Goal: Information Seeking & Learning: Learn about a topic

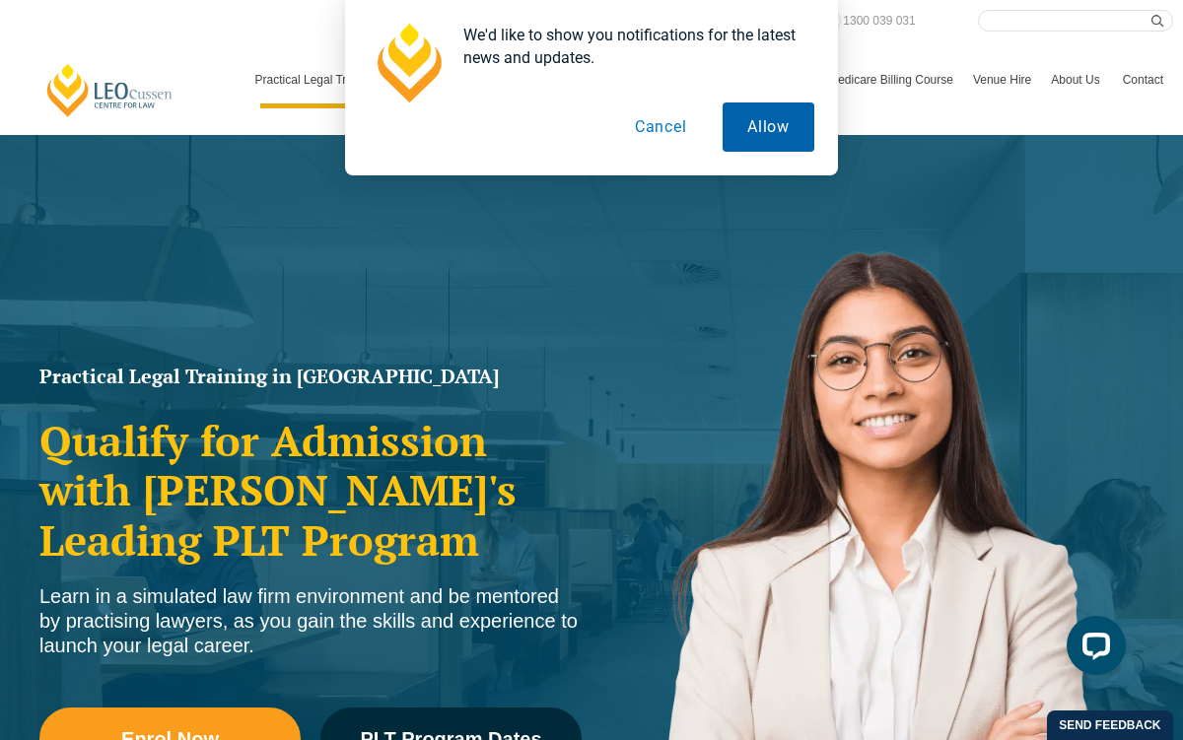
click at [756, 120] on button "Allow" at bounding box center [768, 127] width 92 height 49
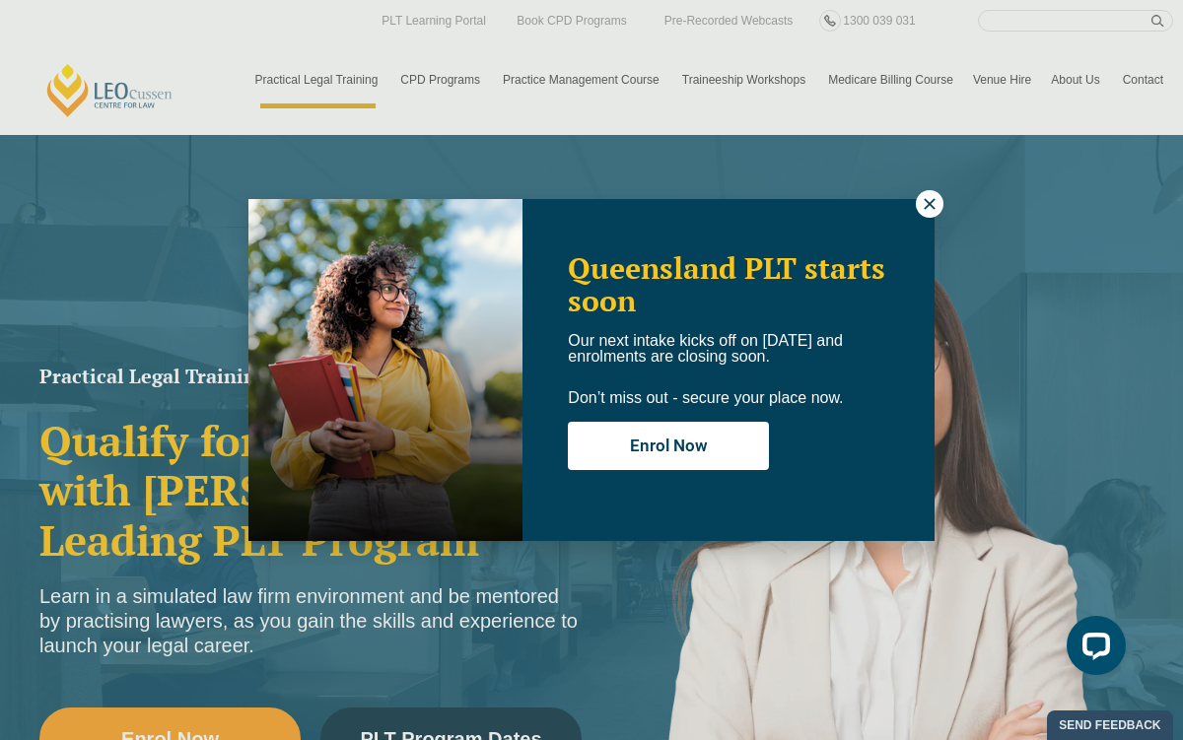
click at [939, 204] on button at bounding box center [930, 204] width 28 height 28
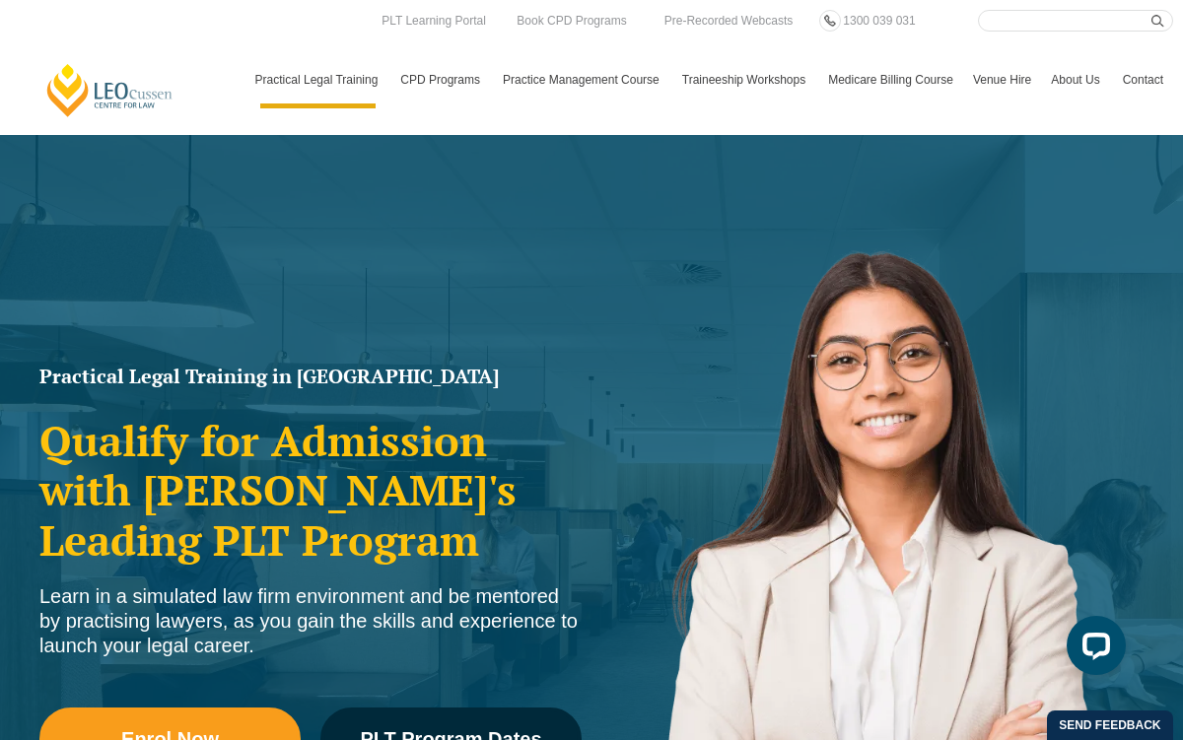
click at [1064, 24] on input "Search here" at bounding box center [1075, 21] width 195 height 22
type input "student p"
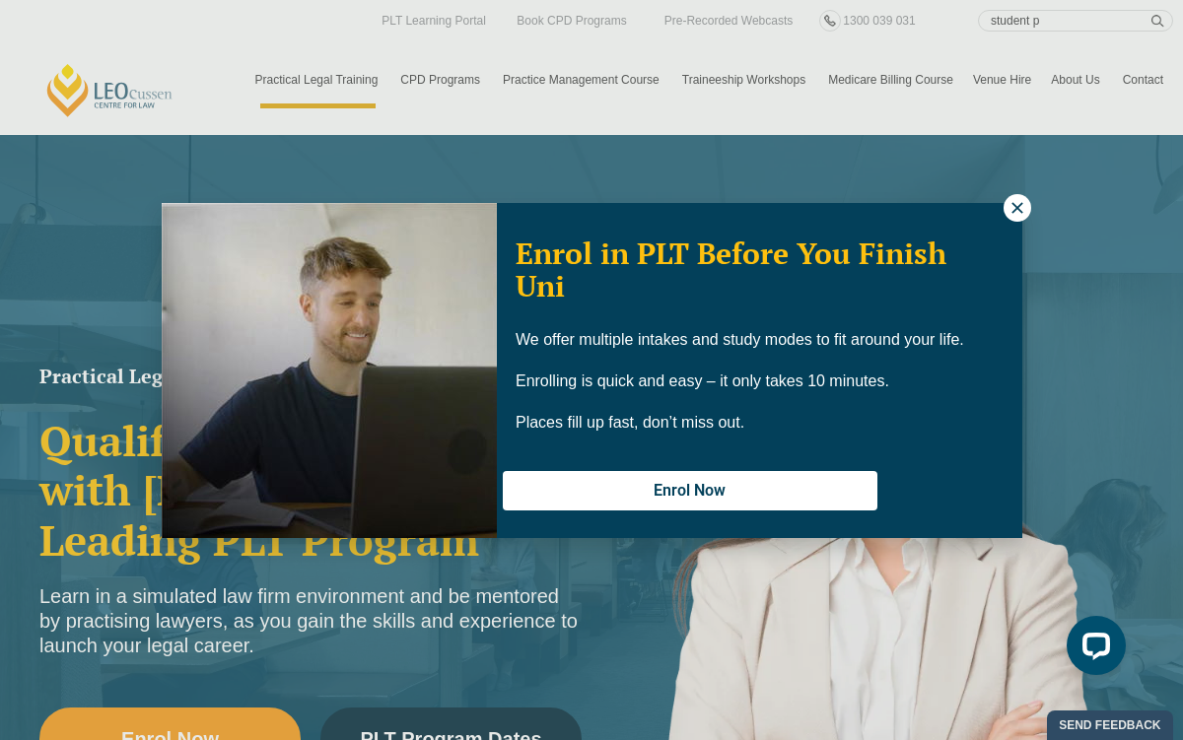
click at [1021, 209] on icon at bounding box center [1017, 208] width 18 height 18
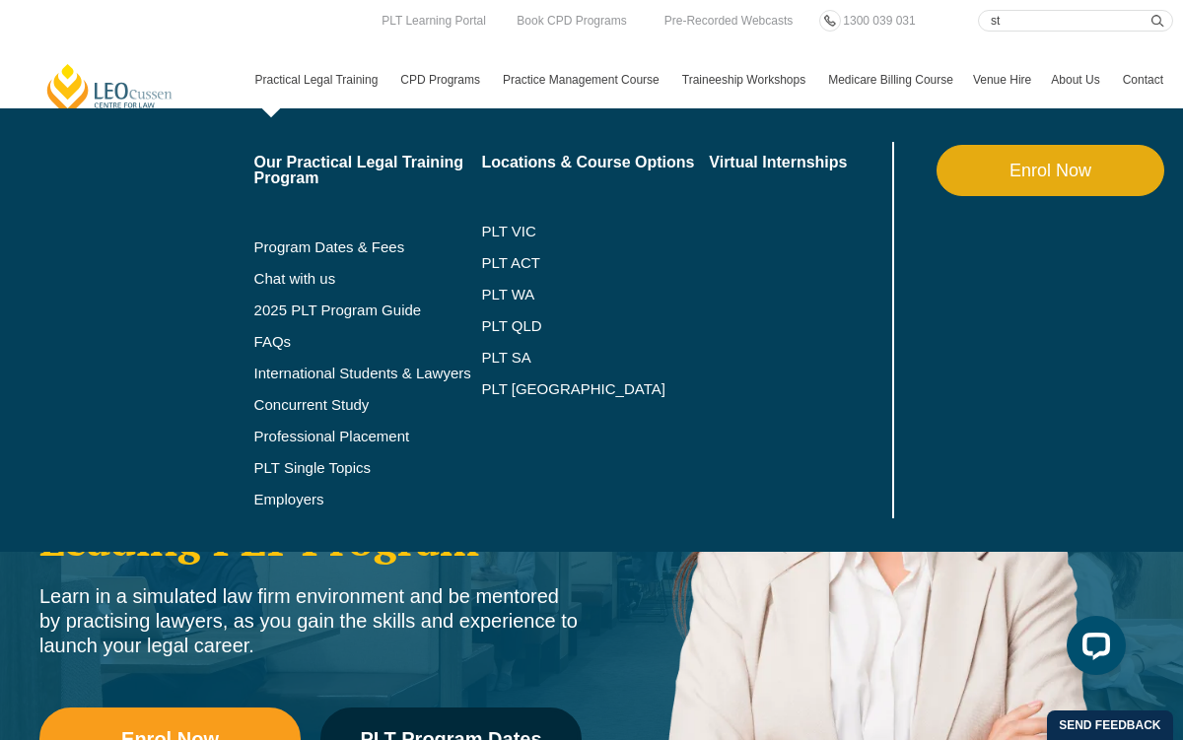
type input "s"
type input "policies"
click at [1151, 10] on button "submit" at bounding box center [1162, 21] width 22 height 22
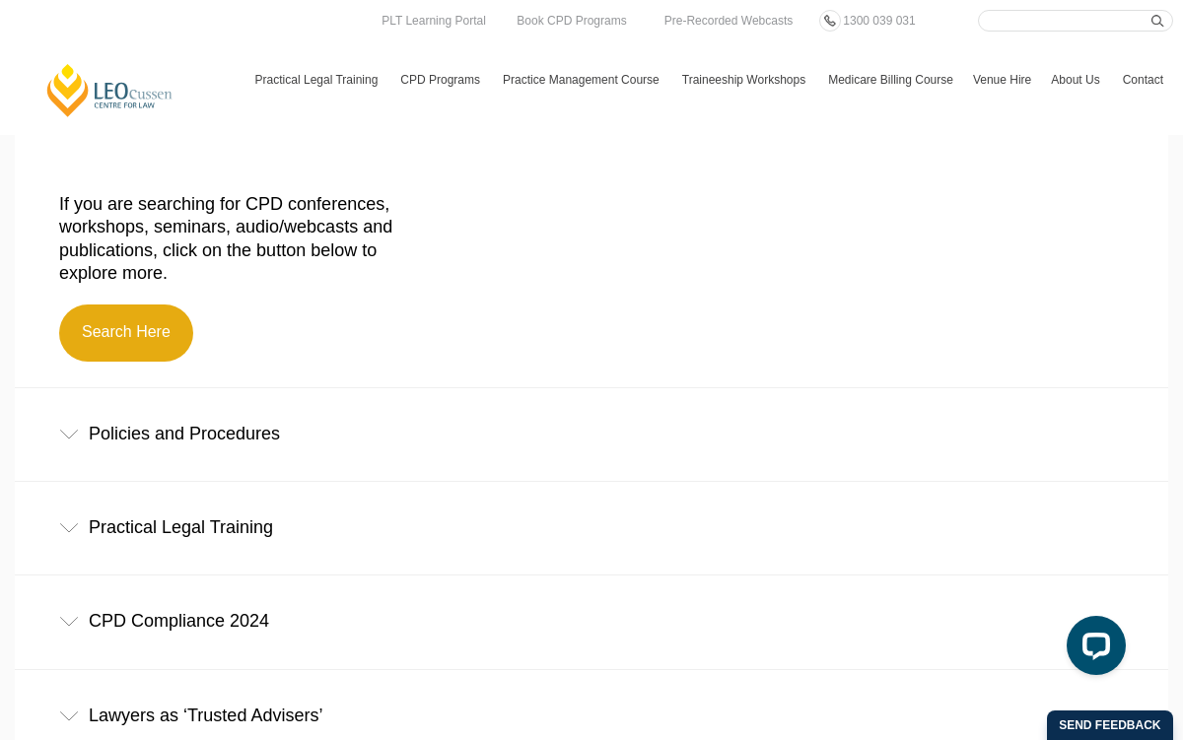
scroll to position [447, 0]
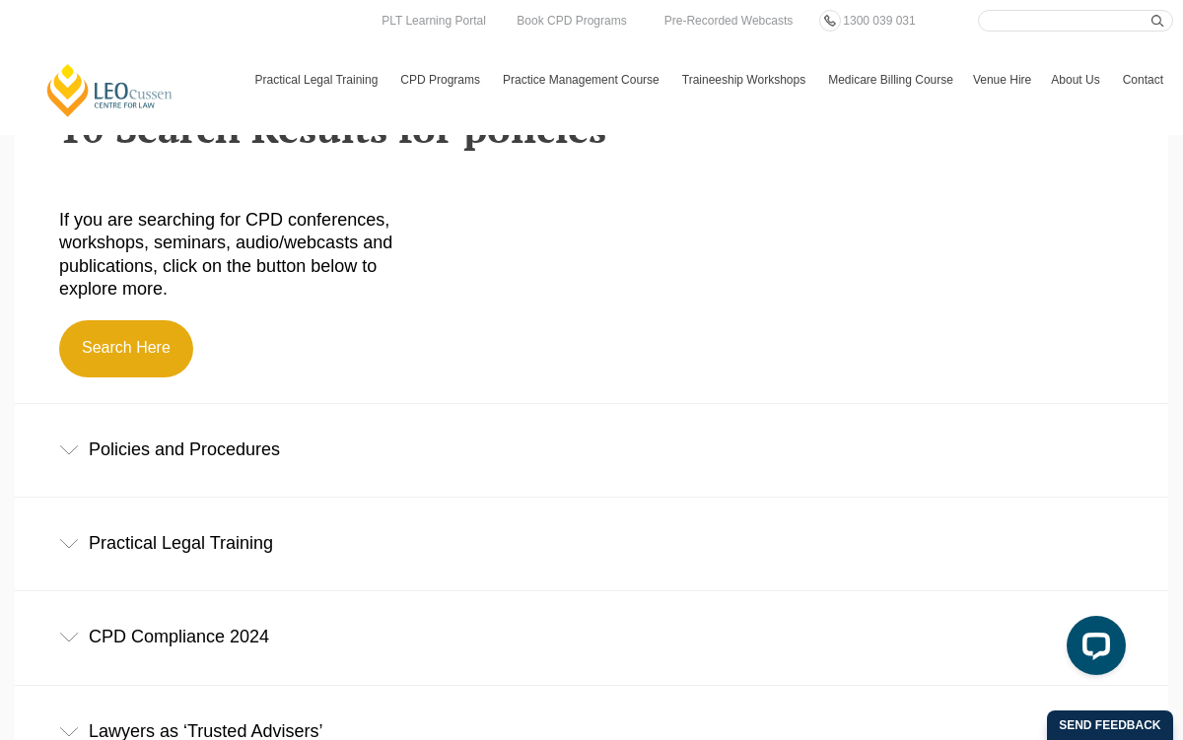
click at [312, 435] on div "Policies and Procedures" at bounding box center [591, 450] width 1153 height 92
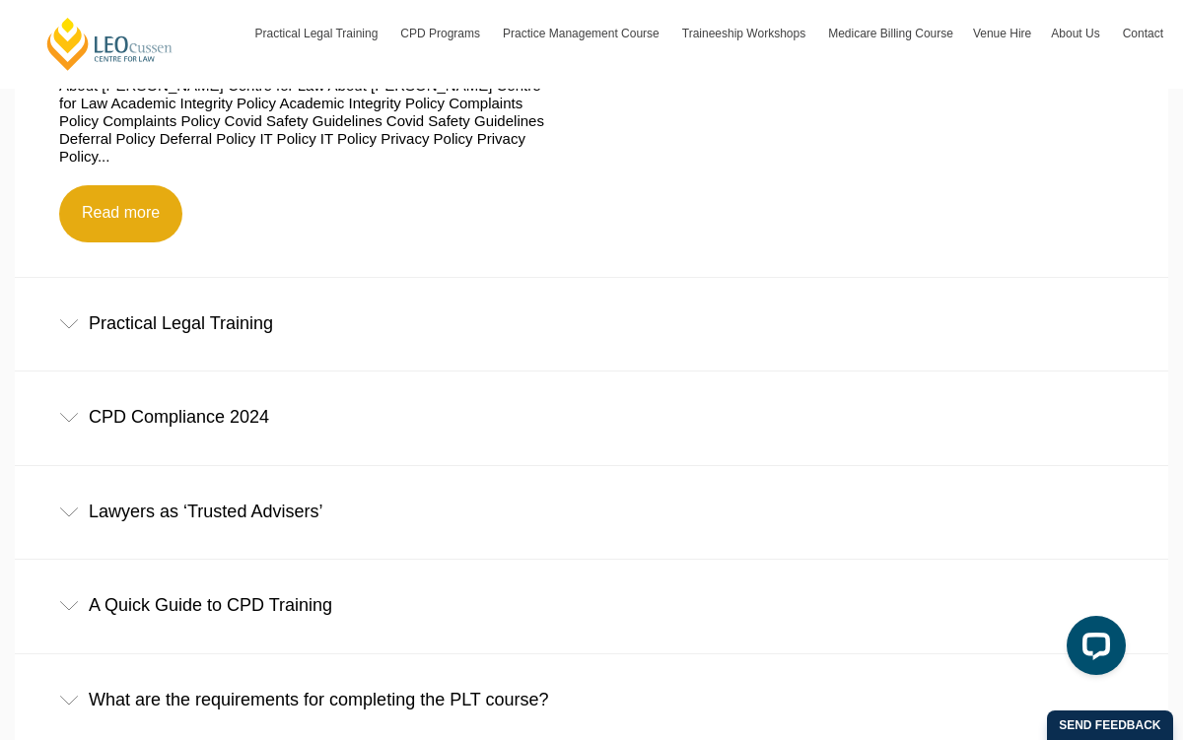
scroll to position [928, 0]
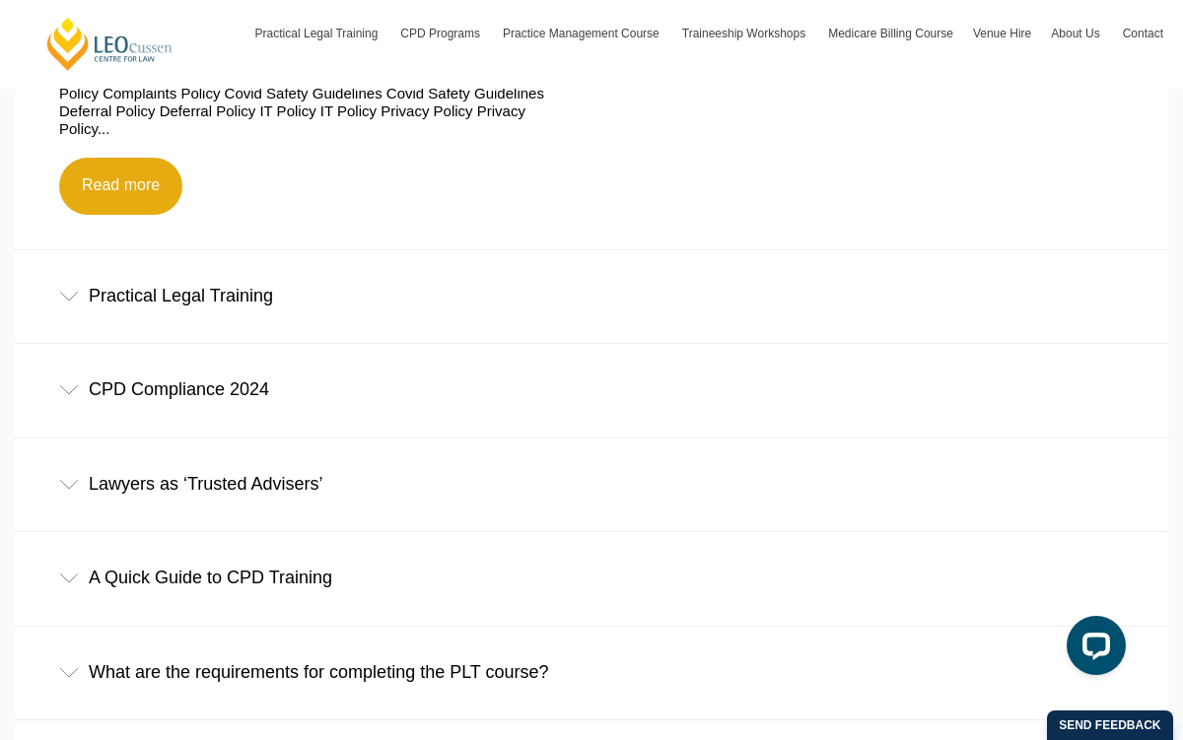
click at [209, 309] on div "Practical Legal Training" at bounding box center [591, 296] width 1153 height 92
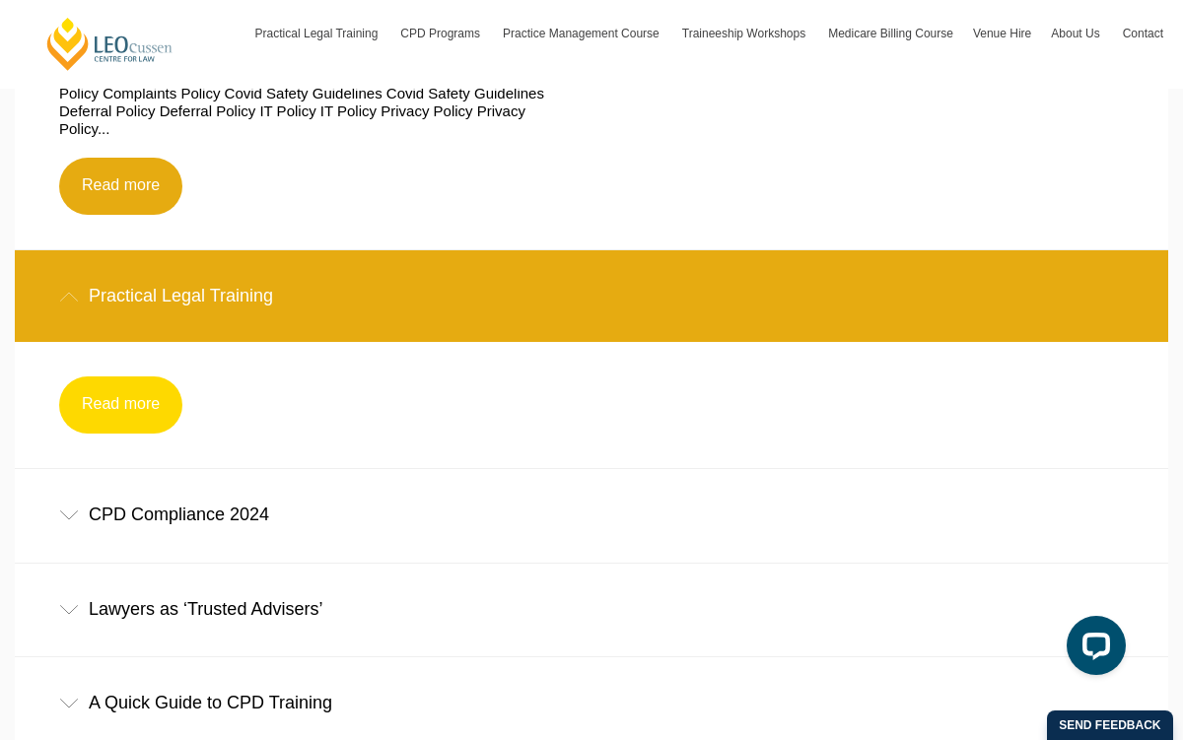
click at [138, 382] on link "Read more" at bounding box center [120, 405] width 123 height 57
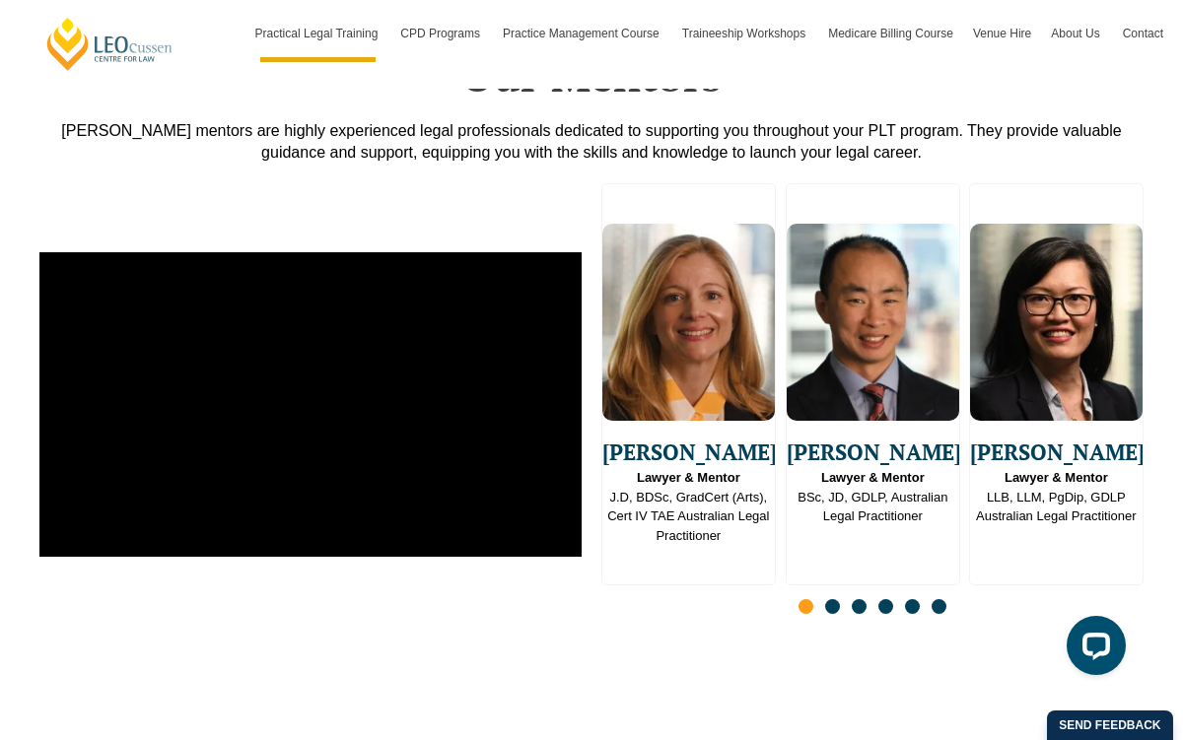
scroll to position [4966, 0]
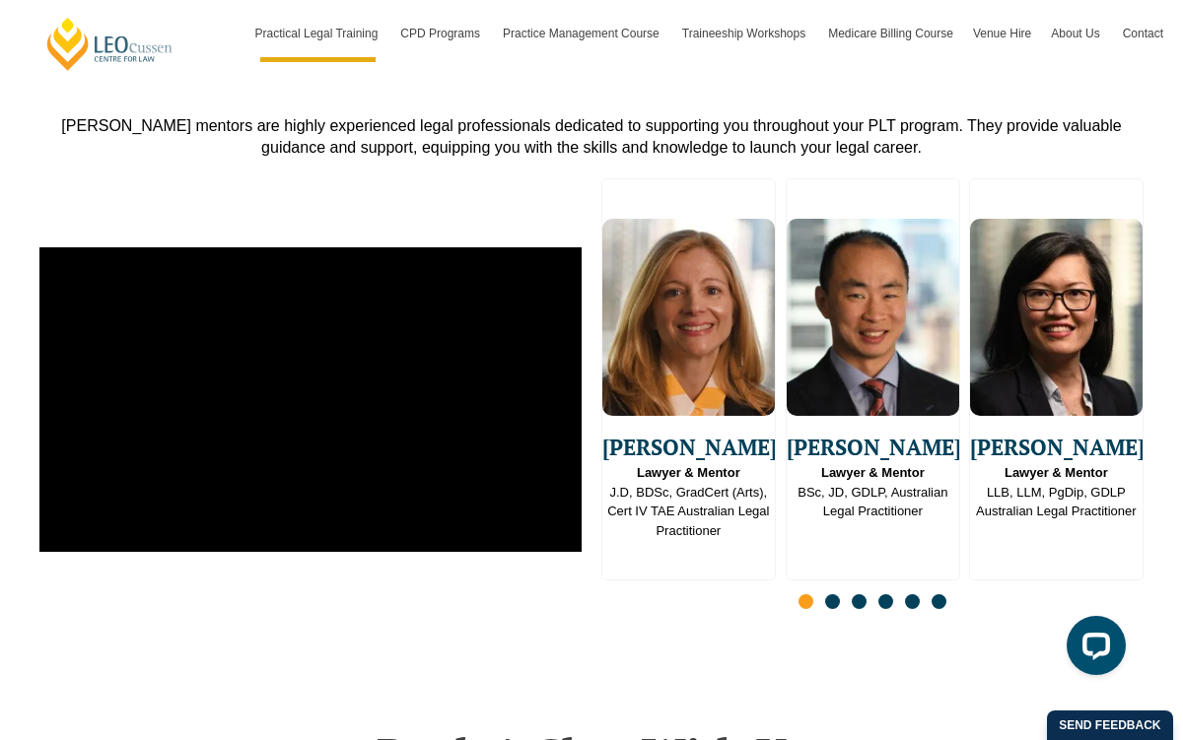
click at [831, 594] on span "Go to slide 2" at bounding box center [832, 601] width 15 height 15
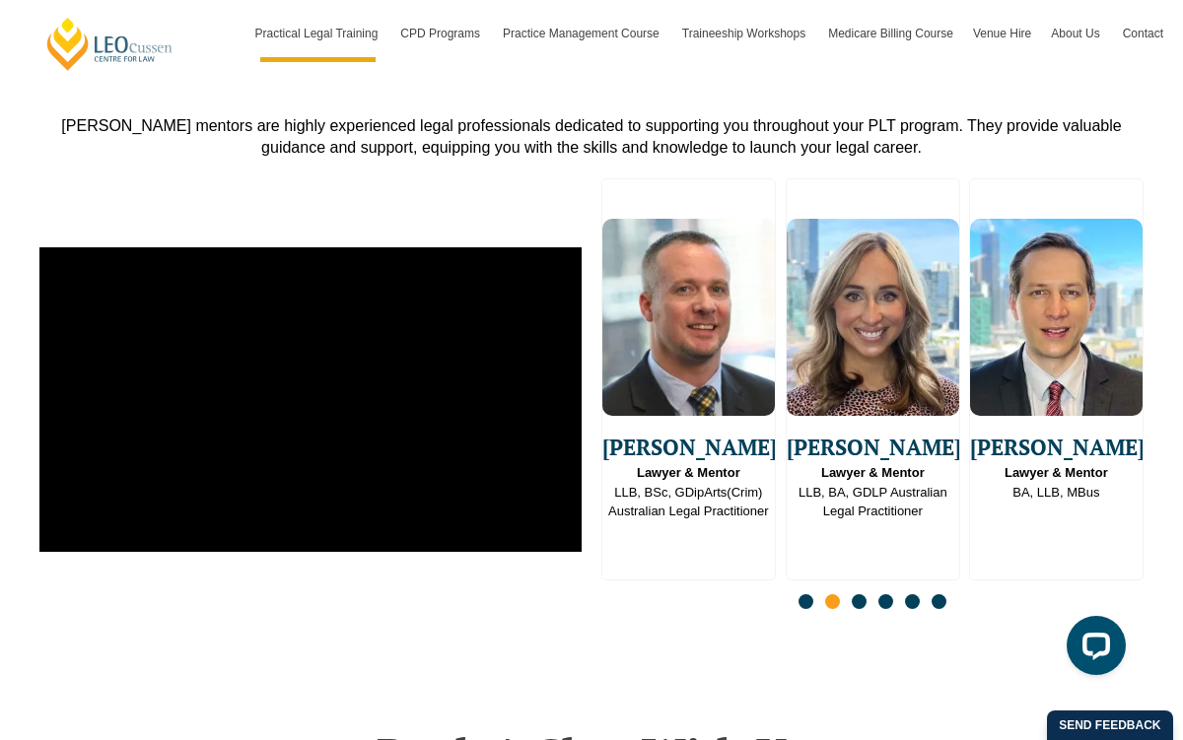
click at [861, 594] on span "Go to slide 3" at bounding box center [859, 601] width 15 height 15
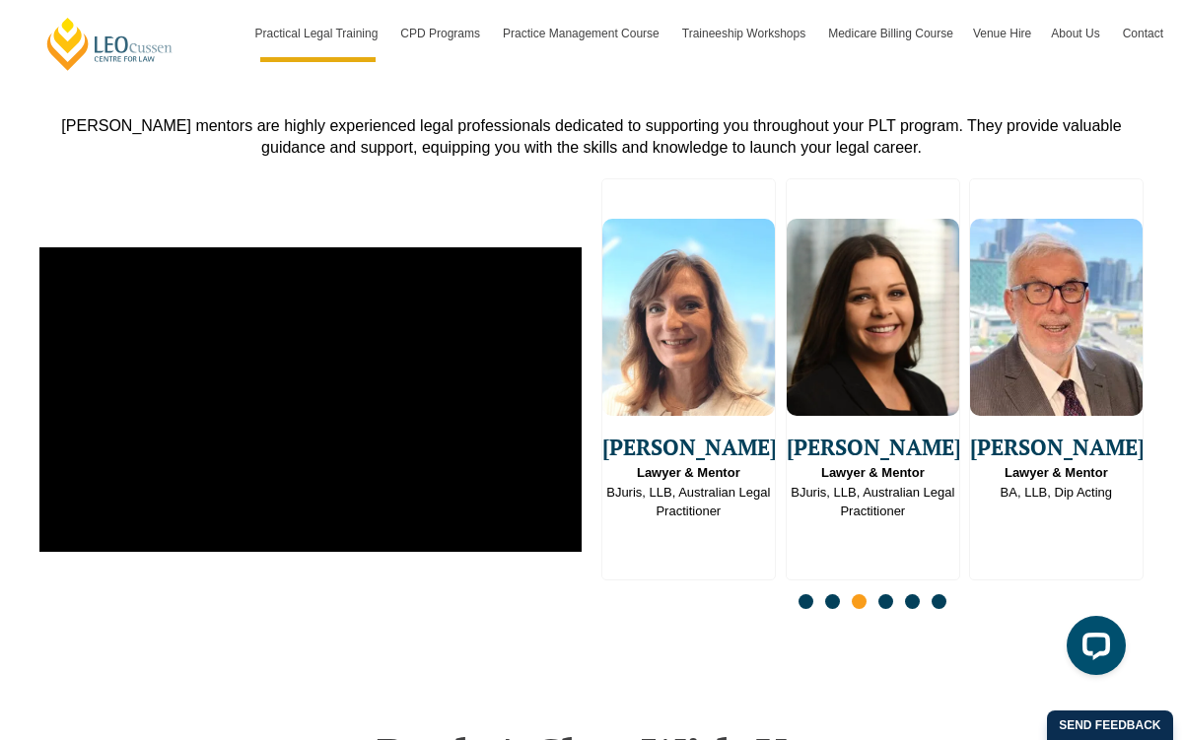
click at [831, 595] on span "Go to slide 2" at bounding box center [832, 601] width 15 height 15
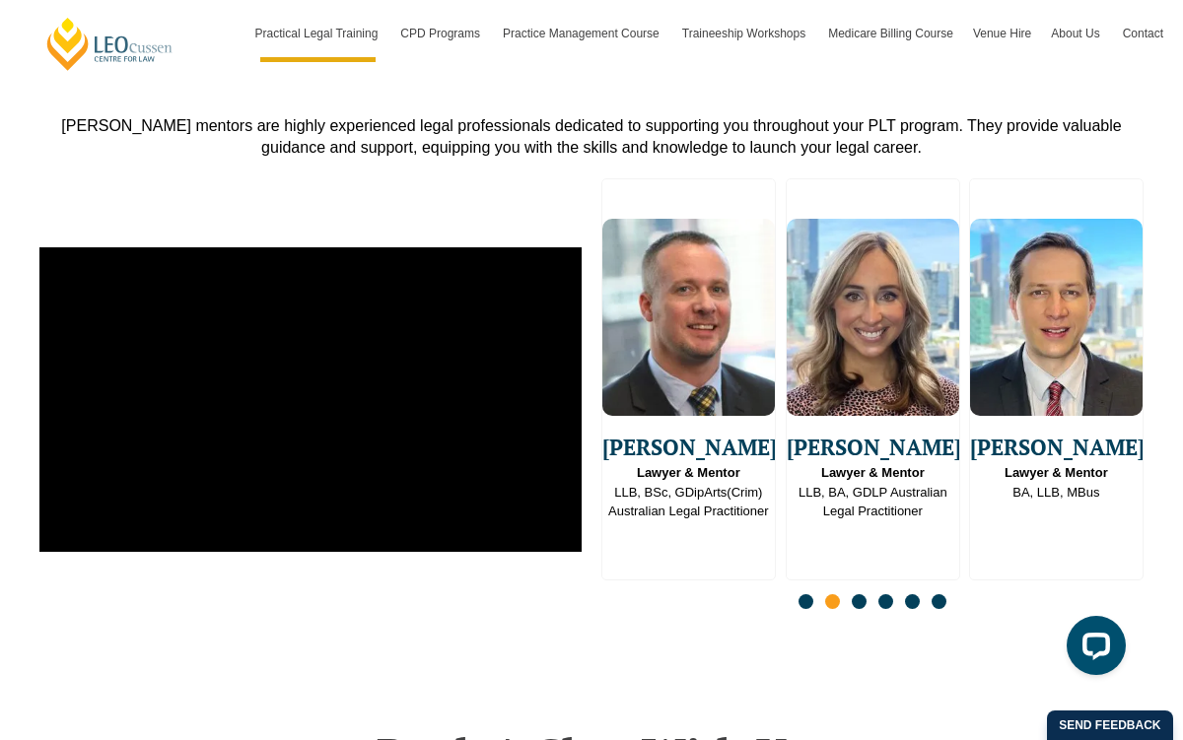
click at [859, 595] on span "Go to slide 3" at bounding box center [859, 601] width 15 height 15
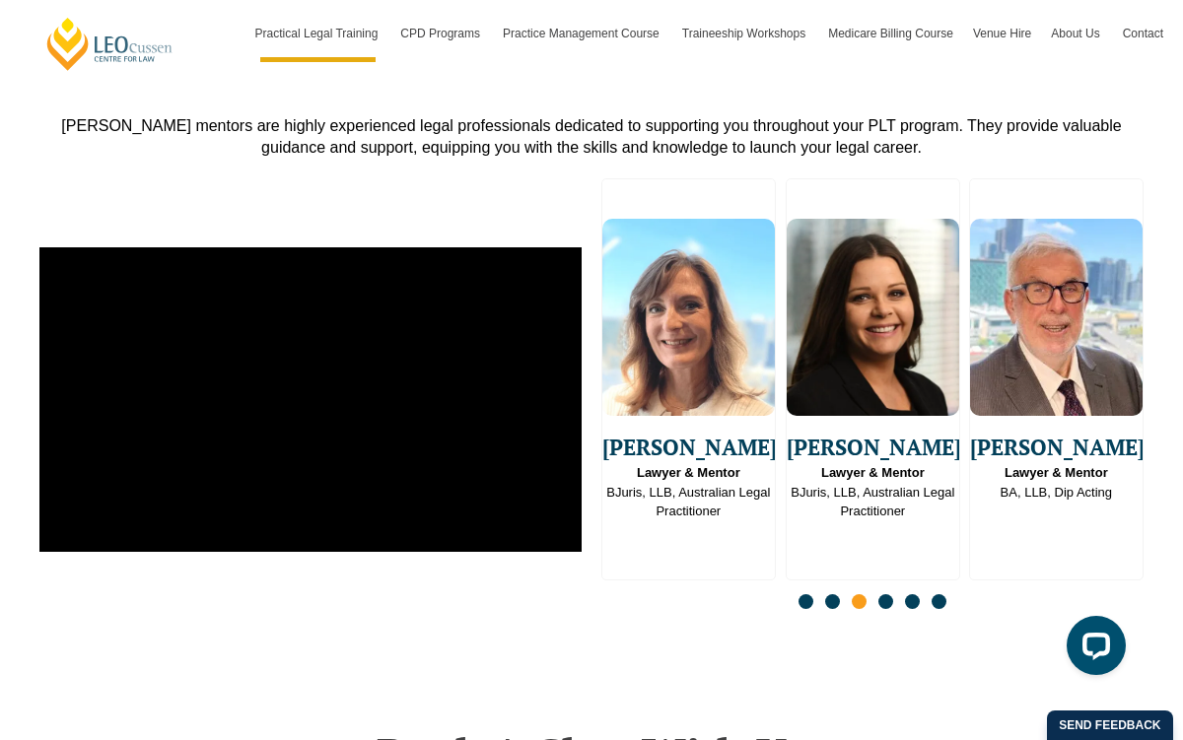
click at [885, 594] on span "Go to slide 4" at bounding box center [885, 601] width 15 height 15
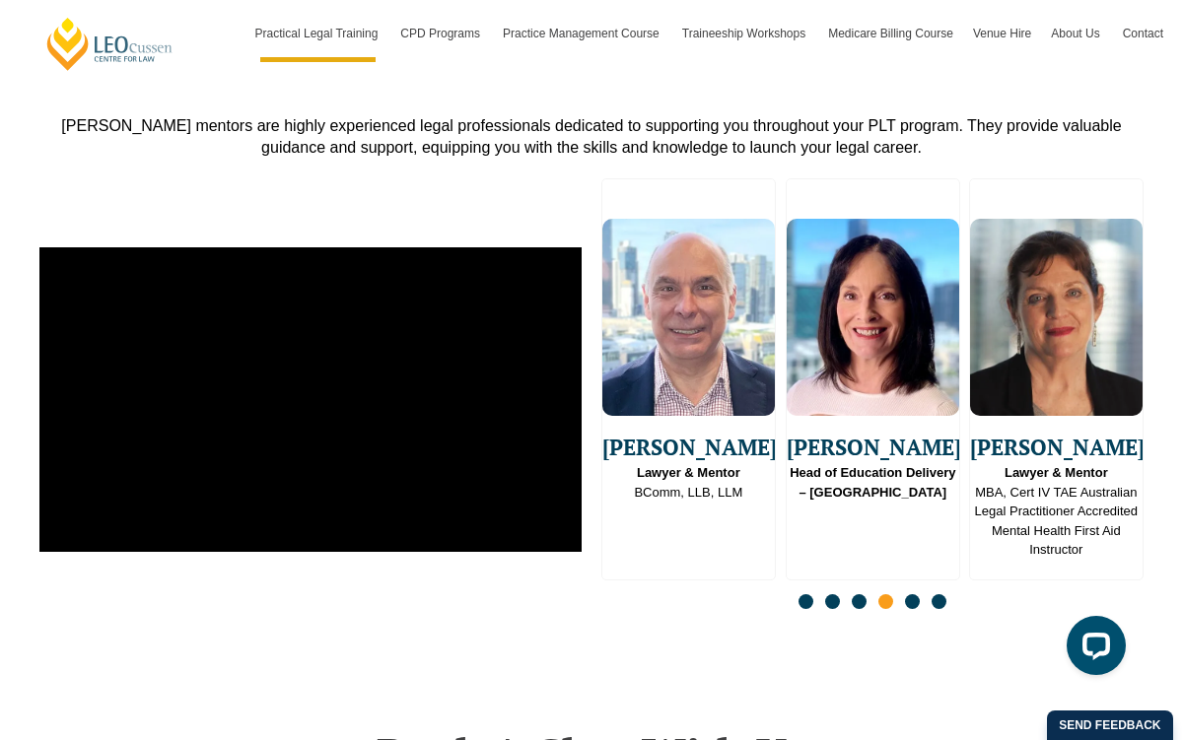
click at [913, 594] on span "Go to slide 5" at bounding box center [912, 601] width 15 height 15
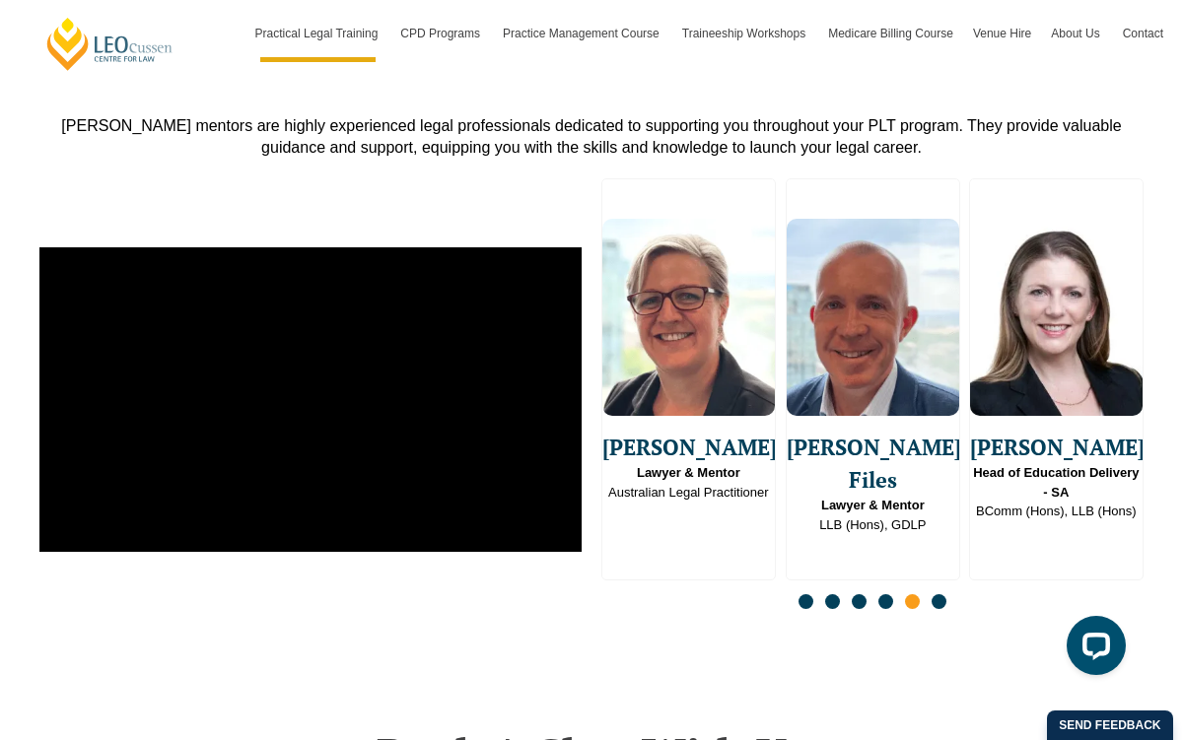
click at [940, 594] on span "Go to slide 6" at bounding box center [938, 601] width 15 height 15
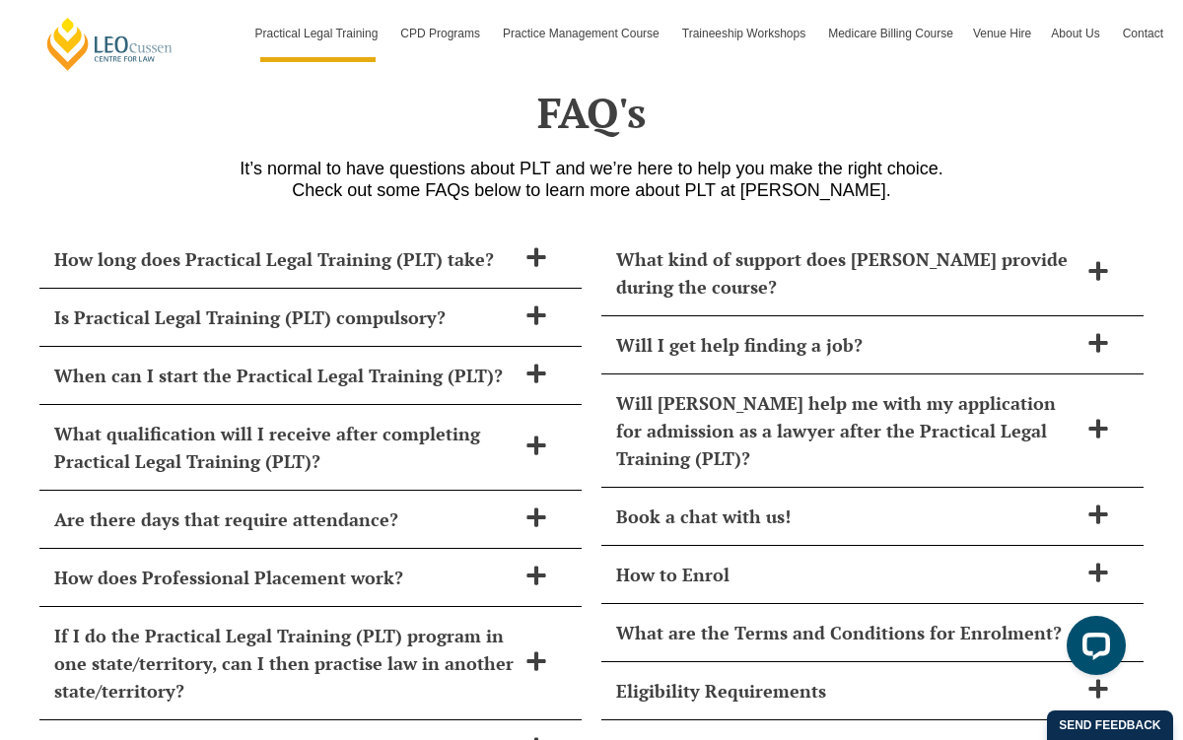
scroll to position [7924, 0]
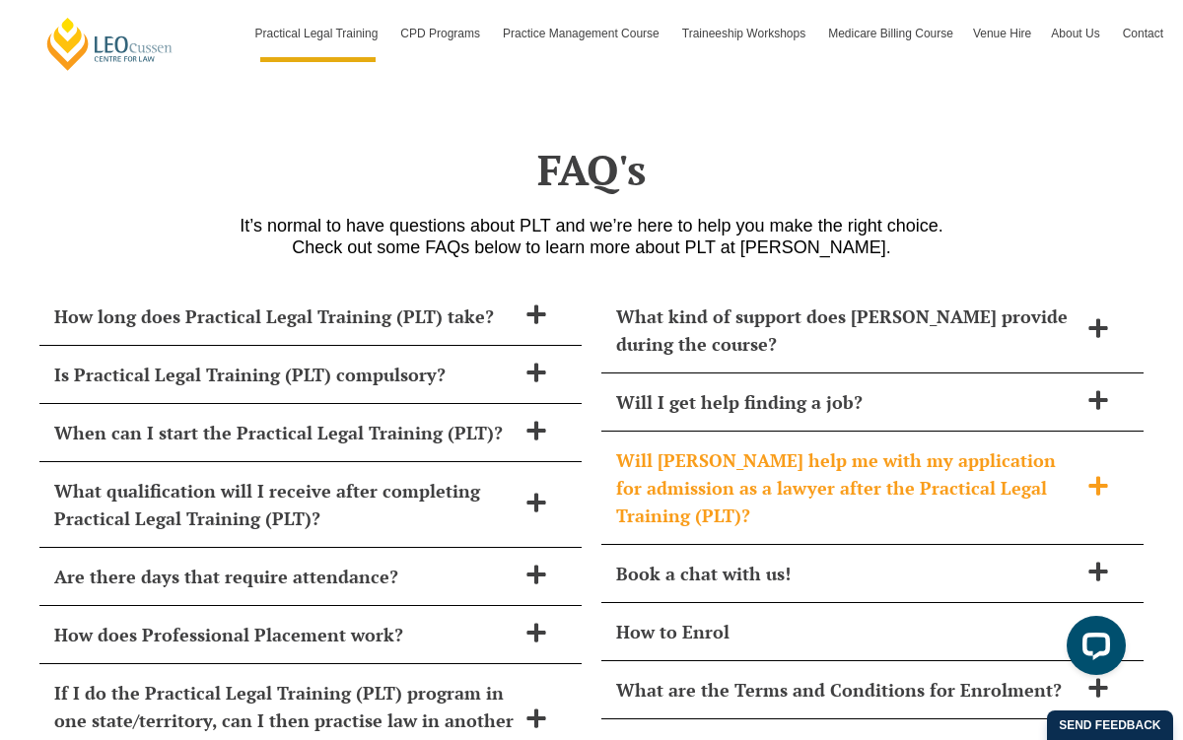
click at [896, 467] on h2 "Will [PERSON_NAME] help me with my application for admission as a lawyer after …" at bounding box center [846, 487] width 461 height 83
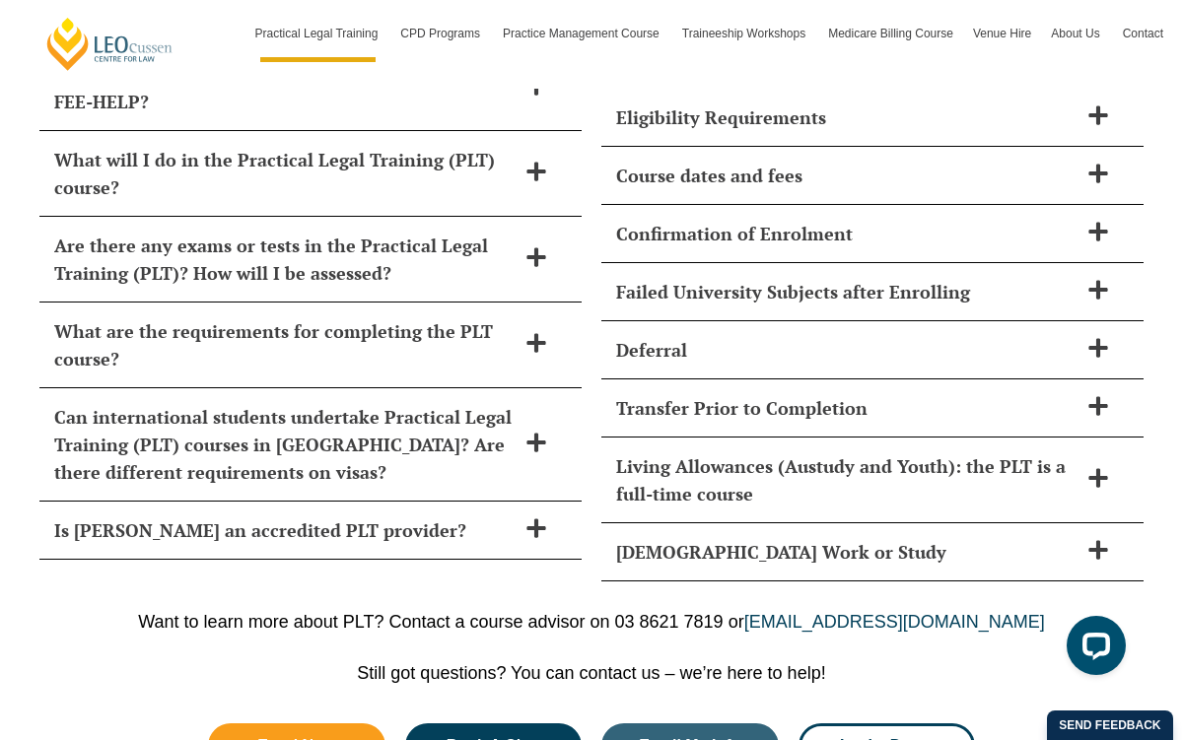
scroll to position [8715, 0]
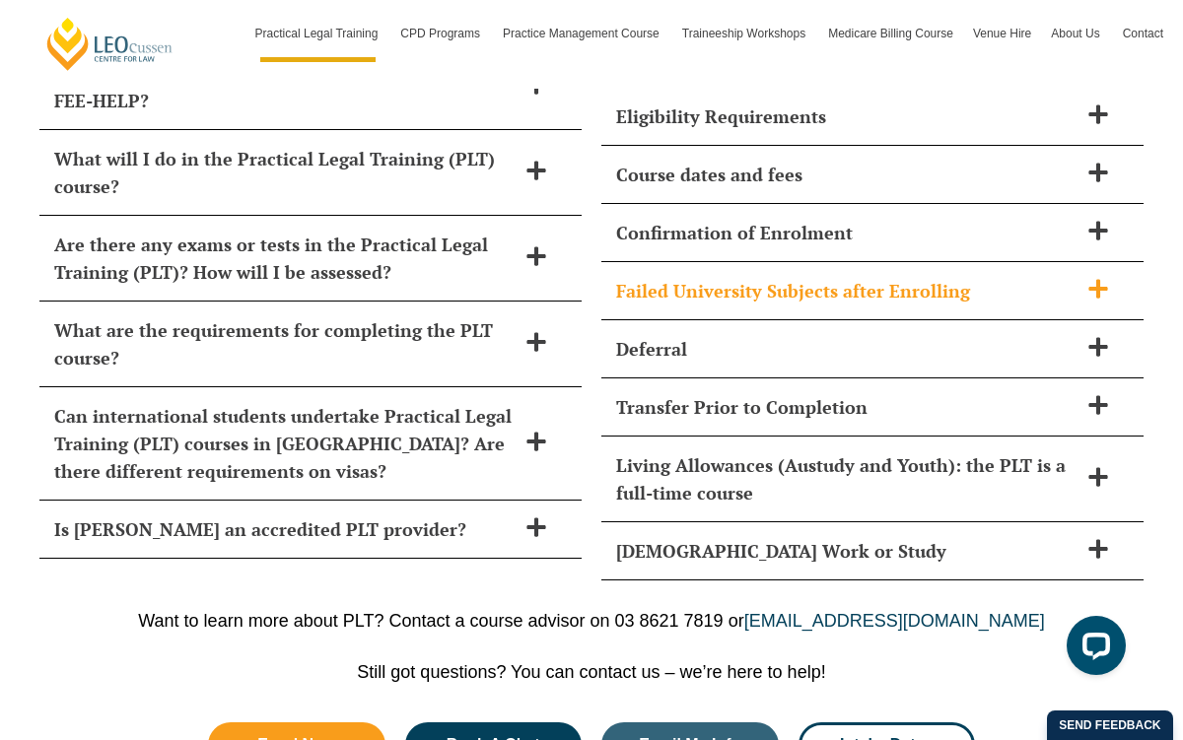
click at [858, 277] on h2 "Failed University Subjects after Enrolling" at bounding box center [846, 291] width 461 height 28
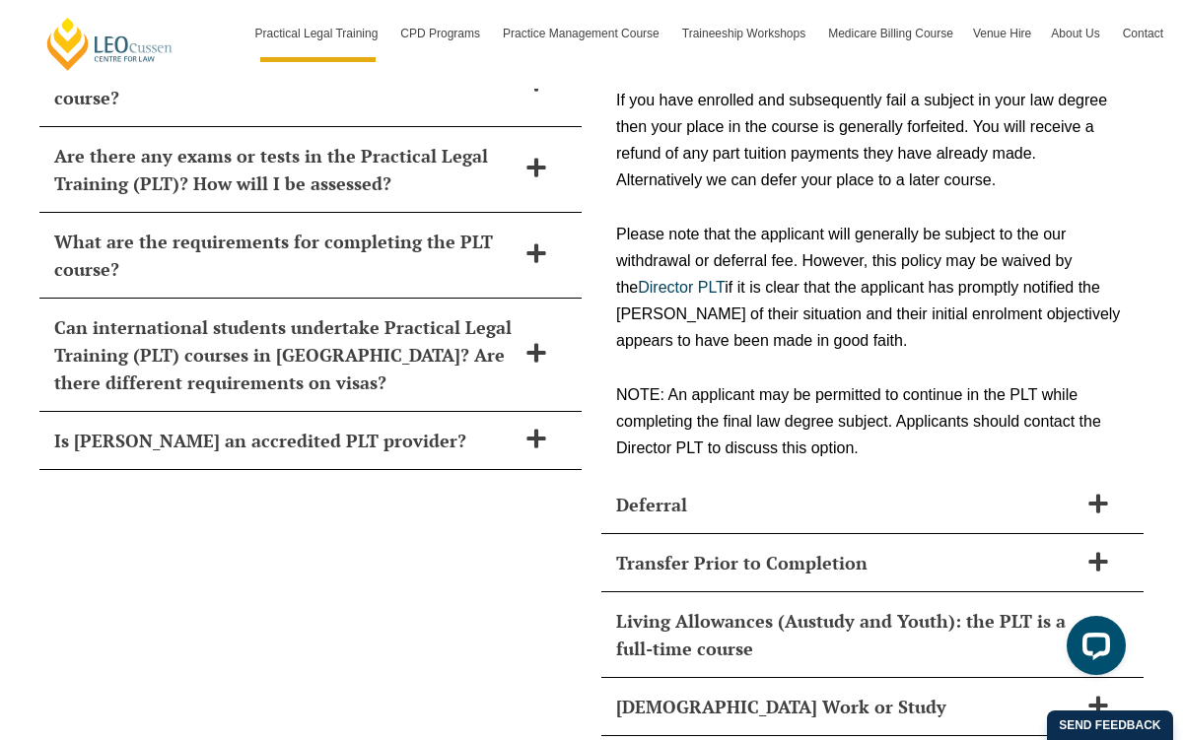
scroll to position [8805, 0]
